Goal: Task Accomplishment & Management: Manage account settings

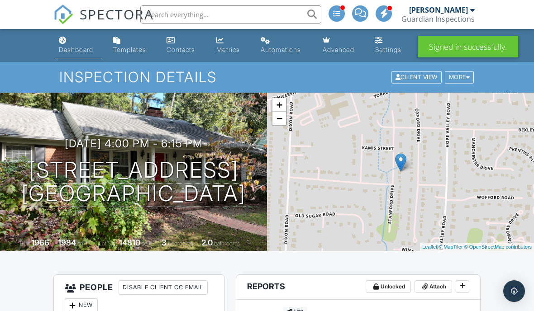
click at [89, 47] on div "Dashboard" at bounding box center [76, 50] width 34 height 8
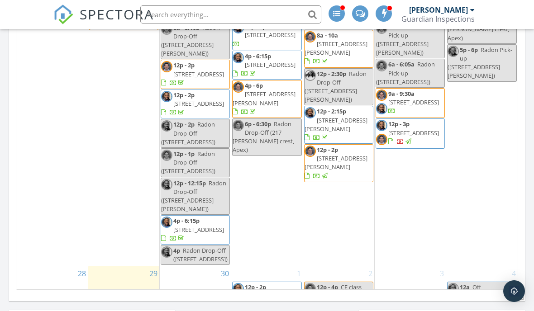
scroll to position [869, 0]
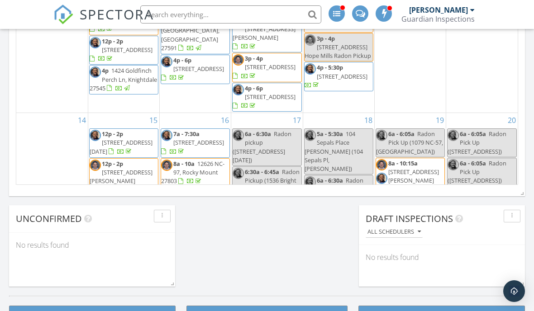
scroll to position [179, 0]
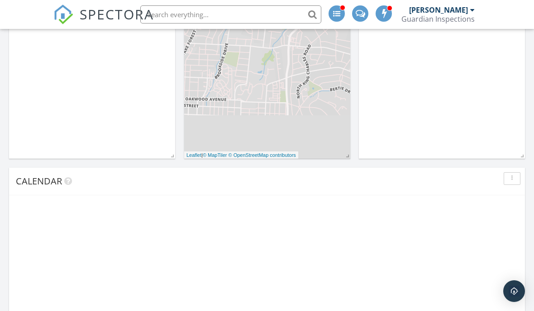
scroll to position [824, 534]
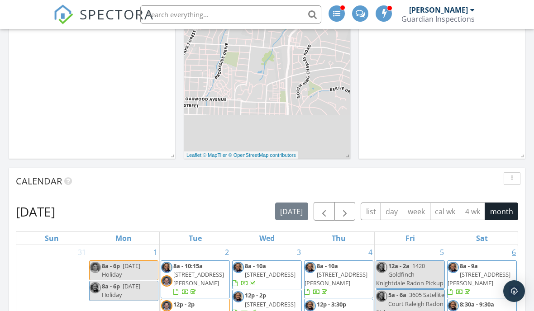
click at [517, 245] on link "6" at bounding box center [514, 252] width 8 height 14
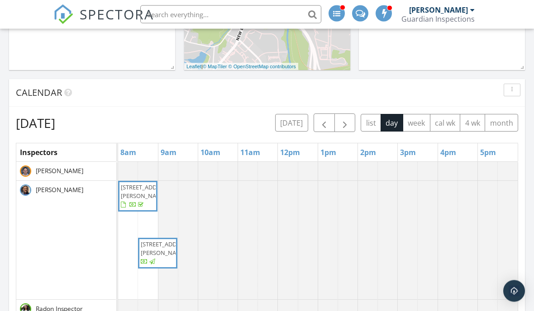
scroll to position [327, 0]
click at [506, 127] on button "month" at bounding box center [501, 124] width 33 height 18
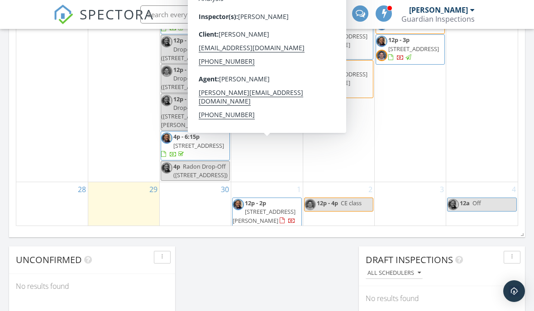
scroll to position [887, 0]
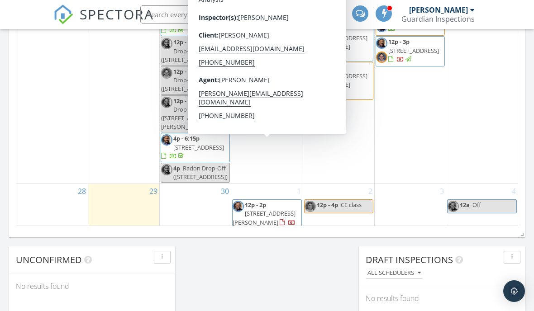
click at [258, 209] on span "[STREET_ADDRESS][PERSON_NAME]" at bounding box center [264, 217] width 63 height 17
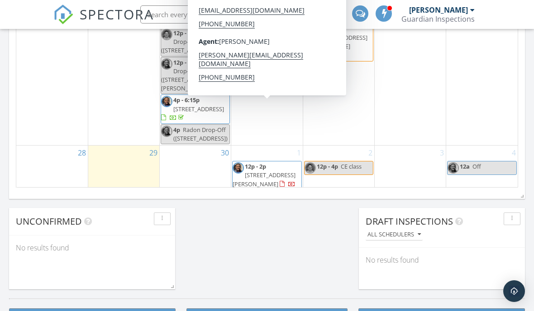
click at [253, 171] on span "[STREET_ADDRESS][PERSON_NAME]" at bounding box center [264, 179] width 63 height 17
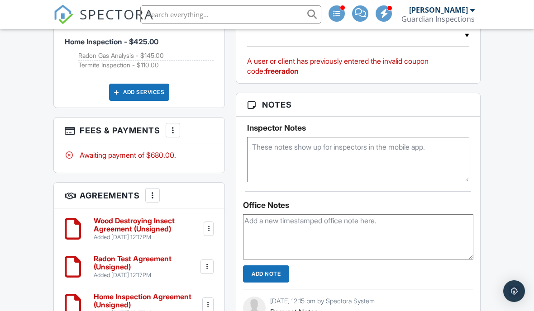
scroll to position [575, 0]
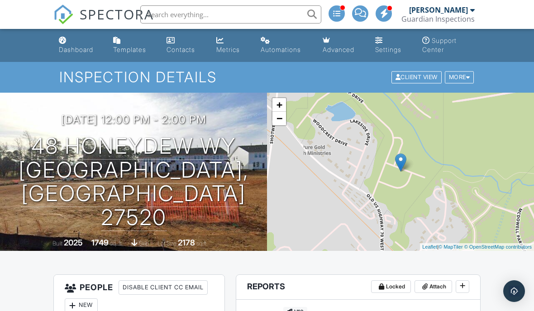
click at [62, 53] on div "Dashboard" at bounding box center [76, 50] width 34 height 8
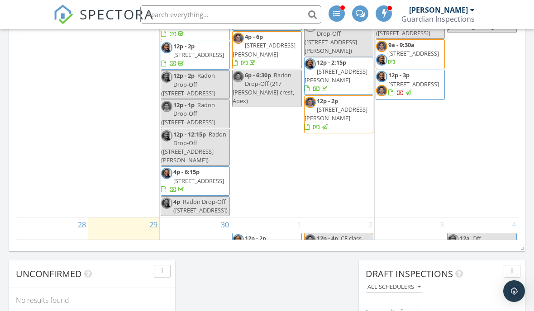
scroll to position [871, 0]
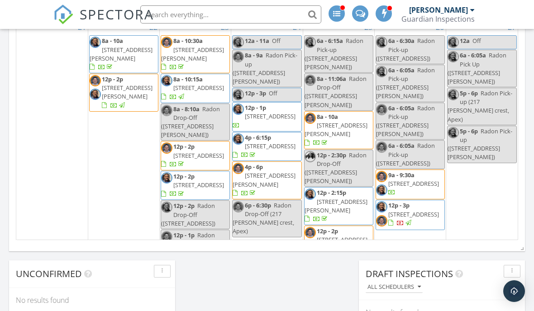
click at [516, 169] on div "27 12a Off 6a - 6:05a Radon Pick Up (195 E American Marigold Dr, Benson) 5p - 6…" at bounding box center [481, 184] width 71 height 328
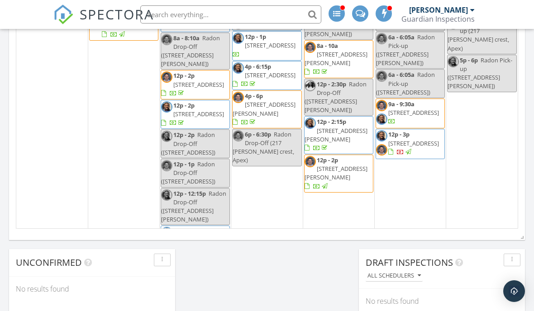
scroll to position [797, 0]
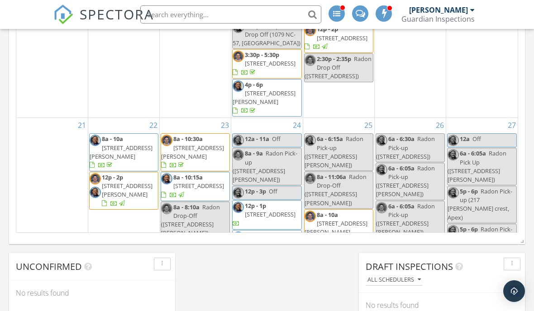
scroll to position [627, 0]
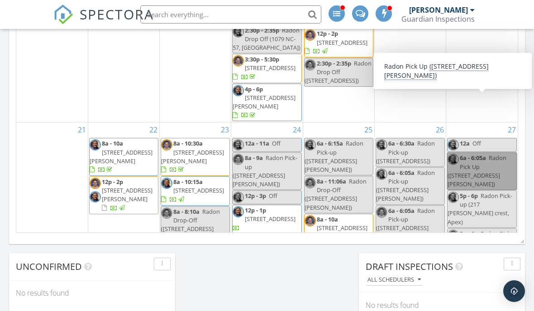
click at [492, 152] on link "6a - 6:05a Radon Pick Up ([STREET_ADDRESS][PERSON_NAME])" at bounding box center [482, 171] width 70 height 38
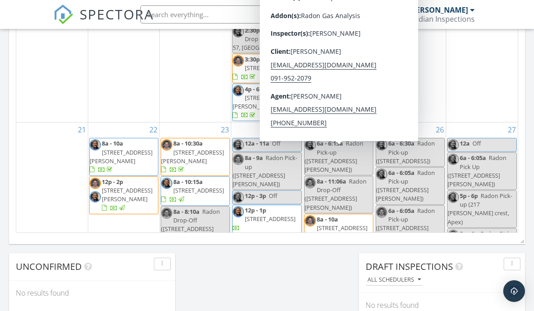
click at [343, 224] on span "[STREET_ADDRESS][PERSON_NAME]" at bounding box center [335, 232] width 63 height 17
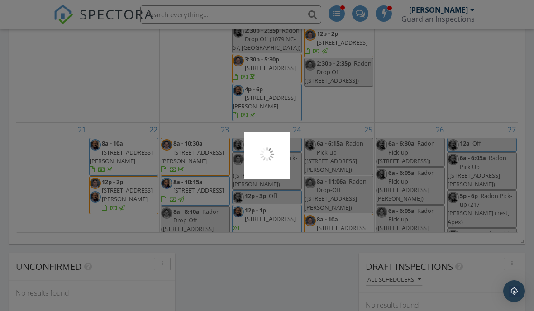
click at [348, 163] on div at bounding box center [267, 155] width 534 height 311
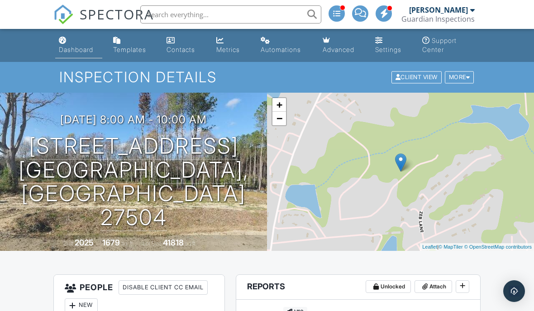
click at [89, 52] on div "Dashboard" at bounding box center [76, 50] width 34 height 8
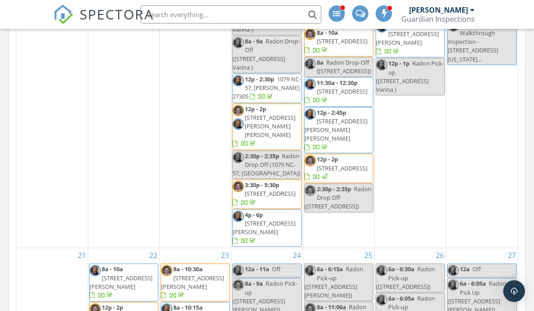
scroll to position [475, 0]
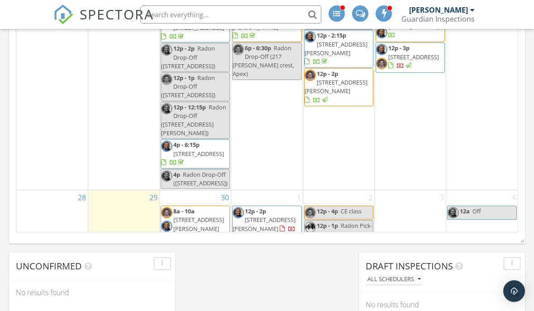
scroll to position [887, 0]
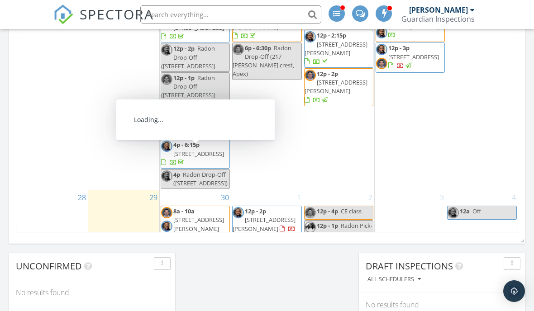
click at [208, 216] on span "[STREET_ADDRESS][PERSON_NAME]" at bounding box center [198, 224] width 51 height 17
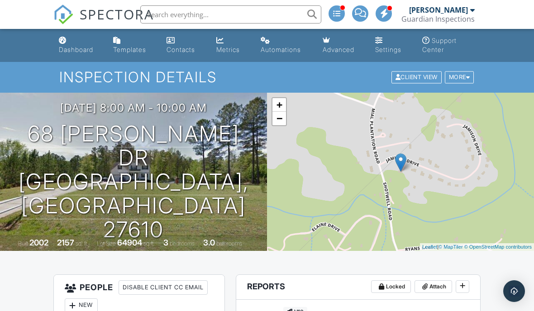
click at [105, 20] on span "SPECTORA" at bounding box center [117, 14] width 74 height 19
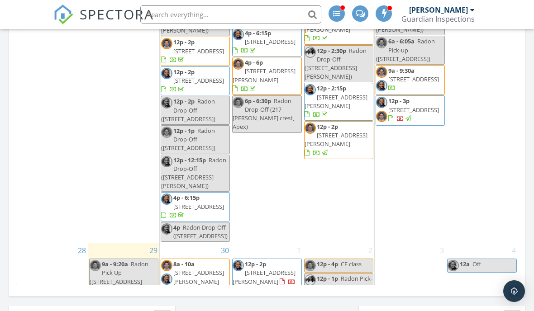
scroll to position [557, 0]
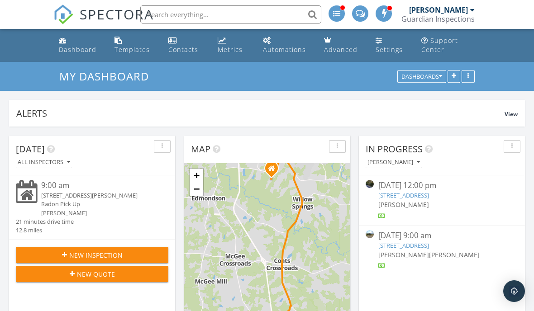
click at [196, 13] on input "text" at bounding box center [230, 14] width 181 height 18
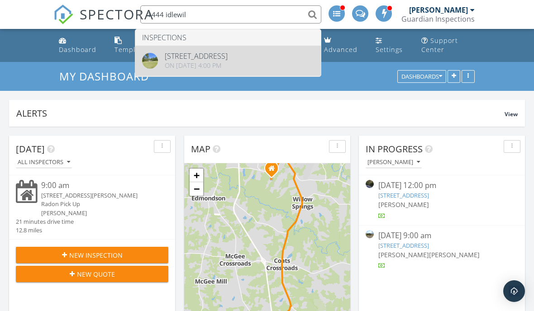
type input "1444 idlewil"
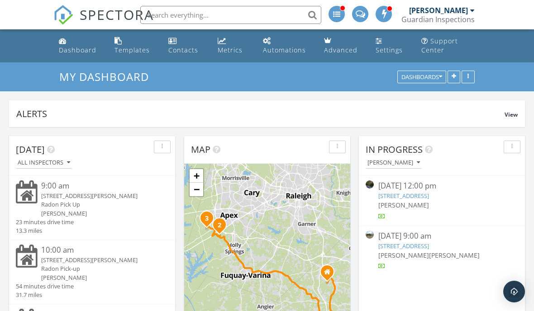
scroll to position [129, 0]
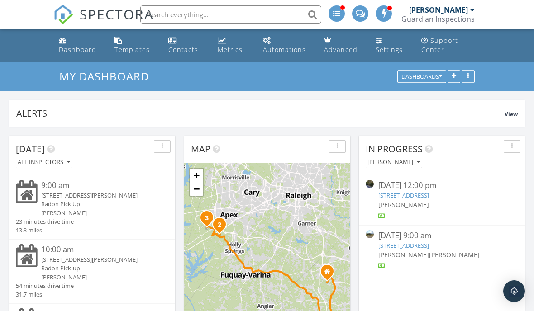
click at [511, 116] on span "View" at bounding box center [510, 114] width 13 height 8
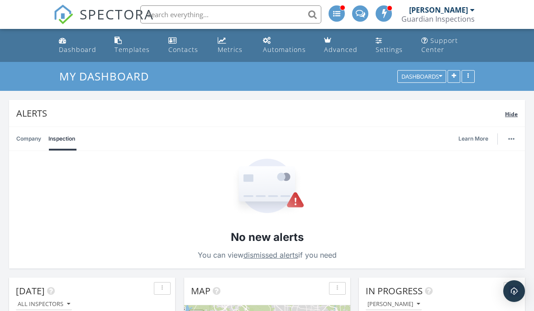
click at [516, 114] on span "Hide" at bounding box center [511, 114] width 13 height 8
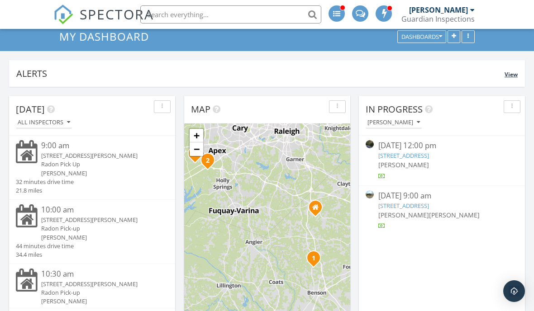
scroll to position [39, 0]
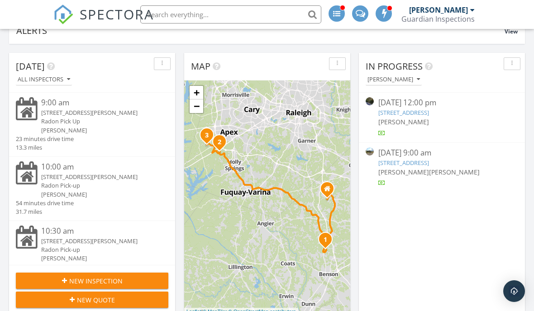
scroll to position [121, 0]
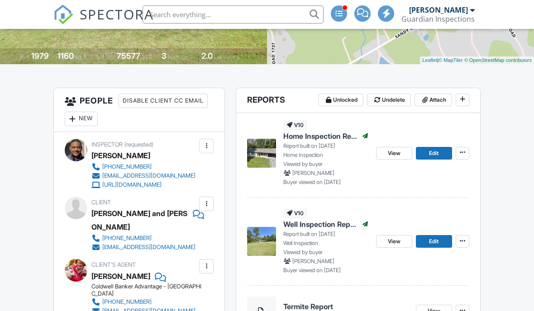
scroll to position [187, 0]
click at [437, 100] on span "Attach" at bounding box center [437, 99] width 17 height 9
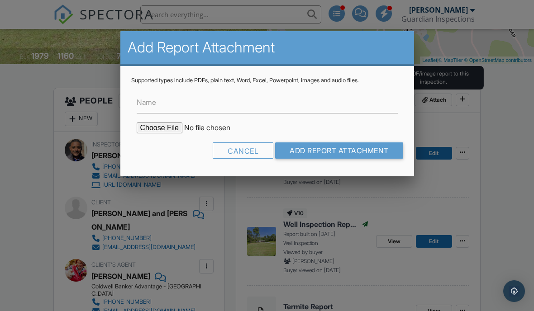
click at [160, 131] on input "file" at bounding box center [214, 128] width 154 height 11
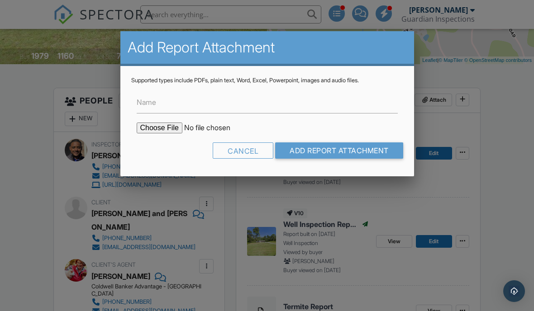
type input "C:\fakepath\1444 Idlewild Water Quality Report.pdf"
click at [225, 106] on input "Name" at bounding box center [267, 102] width 261 height 22
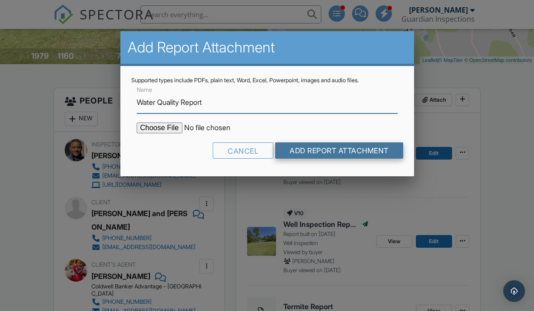
type input "Water Quality Report"
click at [345, 155] on input "Add Report Attachment" at bounding box center [339, 151] width 128 height 16
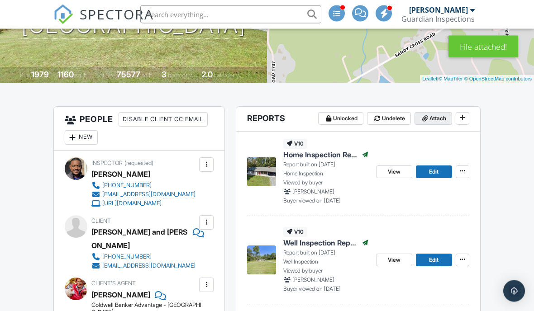
click at [433, 117] on span "Attach" at bounding box center [437, 118] width 17 height 9
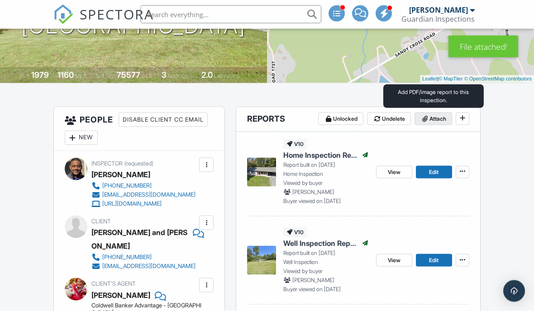
scroll to position [168, 0]
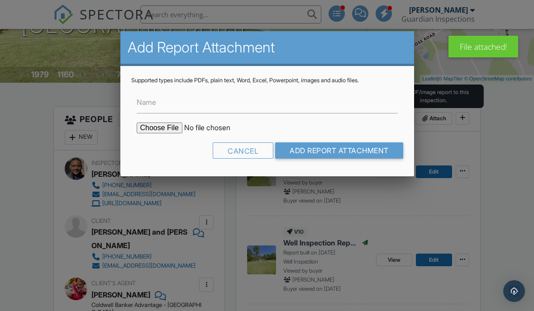
click at [162, 129] on input "file" at bounding box center [214, 128] width 154 height 11
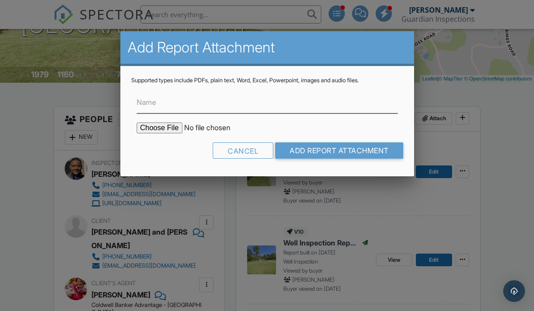
click at [297, 102] on input "Name" at bounding box center [267, 102] width 261 height 22
click at [165, 132] on input "file" at bounding box center [214, 128] width 154 height 11
click at [160, 128] on input "file" at bounding box center [214, 128] width 154 height 11
type input "C:\fakepath\TotalColiformBacteriaEcoliAndPrivateWells.pdf"
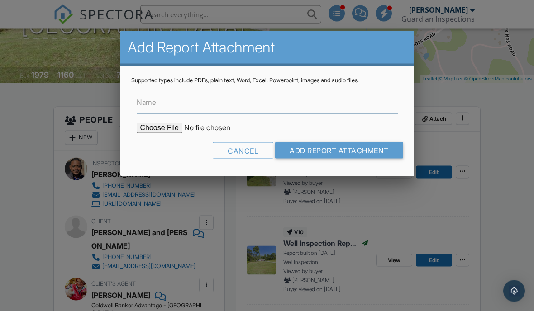
click at [290, 105] on input "Name" at bounding box center [267, 102] width 261 height 22
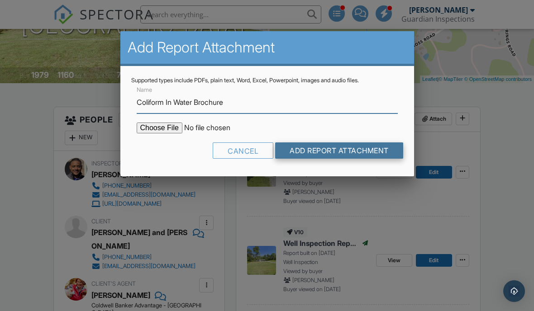
type input "Coliform In Water Brochure"
click at [342, 156] on input "Add Report Attachment" at bounding box center [339, 151] width 128 height 16
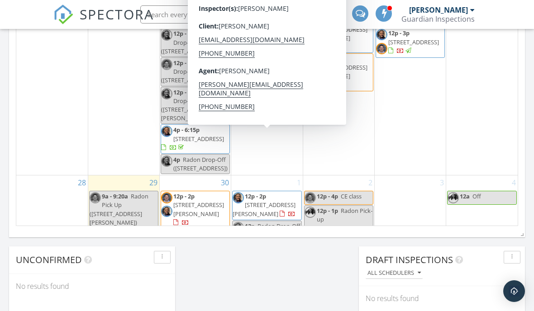
scroll to position [895, 0]
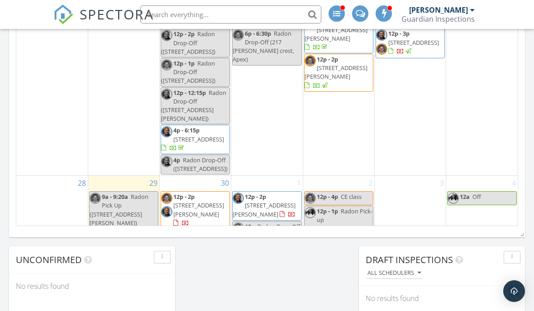
click at [332, 198] on div "2 12p - 4p CE class 12p - 1p Radon Pick-up ([STREET_ADDRESS][PERSON_NAME])" at bounding box center [338, 240] width 71 height 129
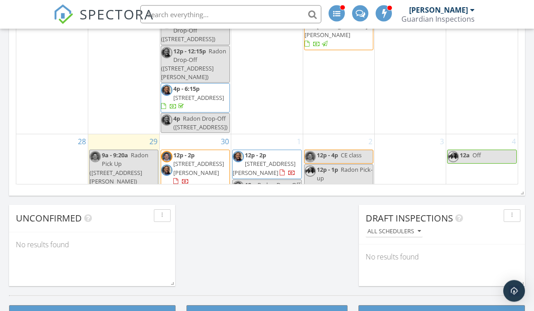
scroll to position [655, 0]
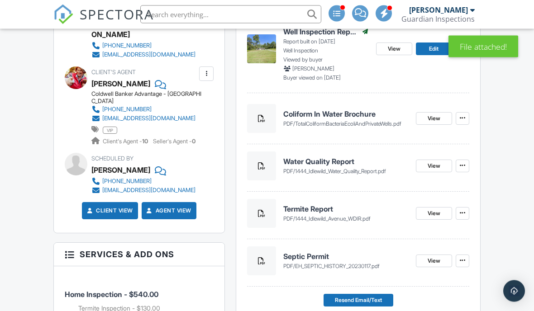
scroll to position [380, 0]
click at [374, 302] on span "Resend Email/Text" at bounding box center [358, 300] width 47 height 9
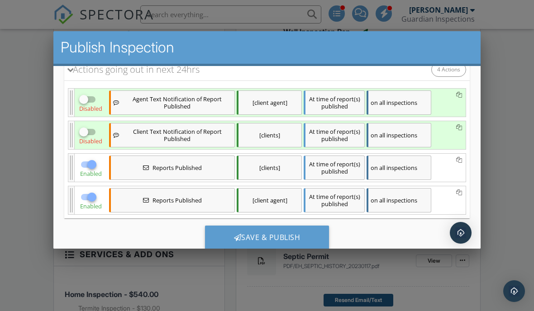
scroll to position [142, 0]
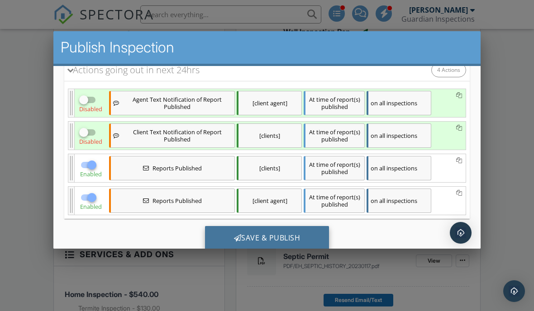
click at [307, 244] on div "Save & Publish" at bounding box center [267, 238] width 124 height 24
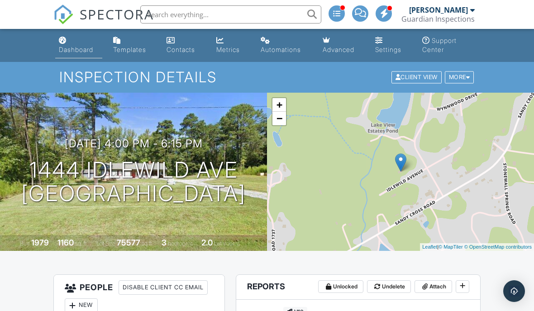
click at [72, 50] on div "Dashboard" at bounding box center [76, 50] width 34 height 8
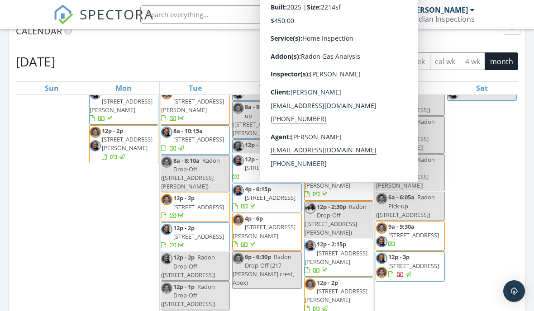
scroll to position [893, 0]
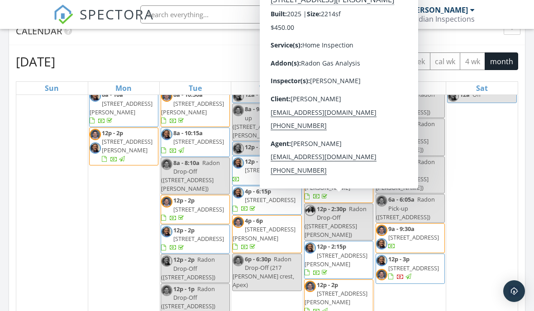
click at [55, 267] on div "21" at bounding box center [51, 238] width 71 height 328
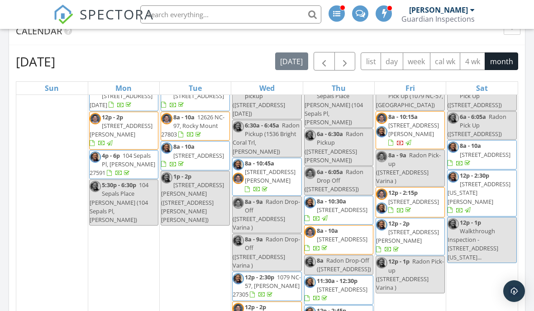
scroll to position [488, 0]
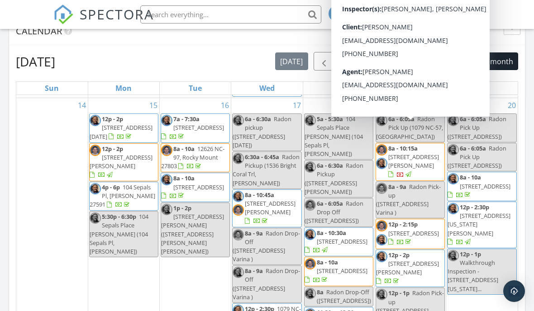
click at [413, 153] on span "1404 Malcus Court, Fuquay Varina 27526" at bounding box center [413, 161] width 51 height 17
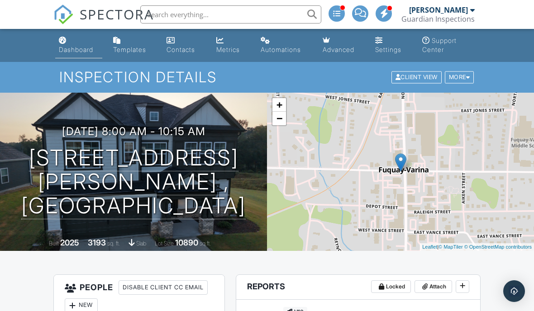
click at [83, 47] on div "Dashboard" at bounding box center [76, 50] width 34 height 8
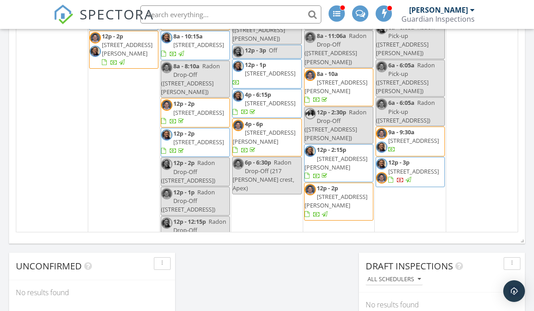
scroll to position [788, 0]
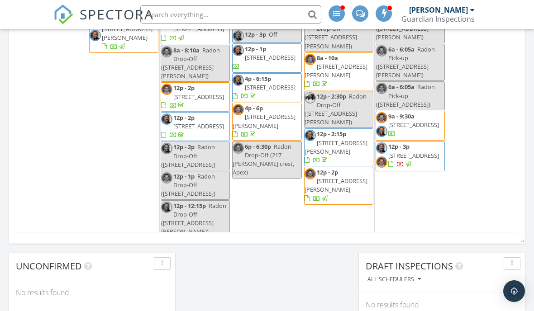
click at [513, 181] on div "27 12a Off" at bounding box center [481, 125] width 71 height 328
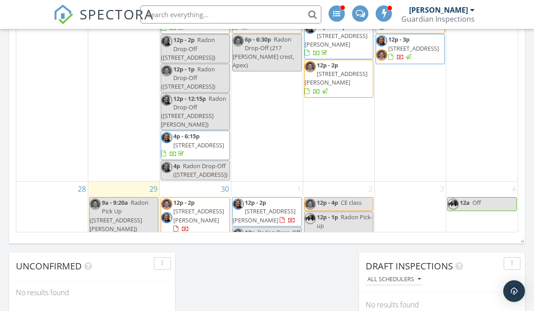
scroll to position [895, 0]
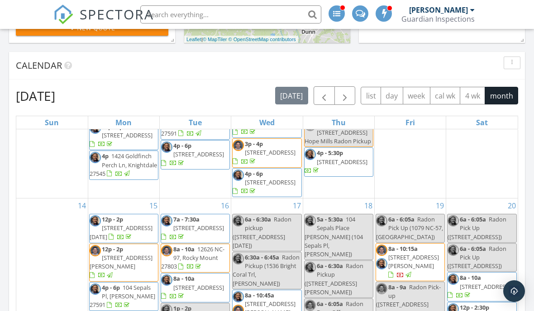
scroll to position [432, 0]
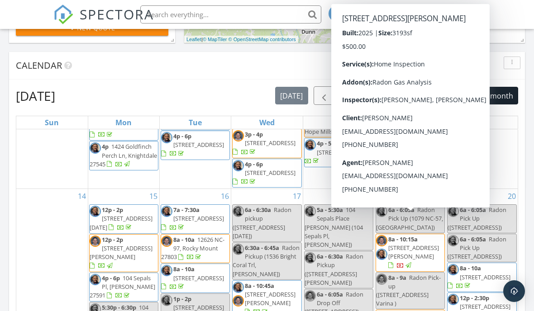
click at [404, 244] on span "[STREET_ADDRESS][PERSON_NAME]" at bounding box center [413, 252] width 51 height 17
